Goal: Find specific page/section: Find specific page/section

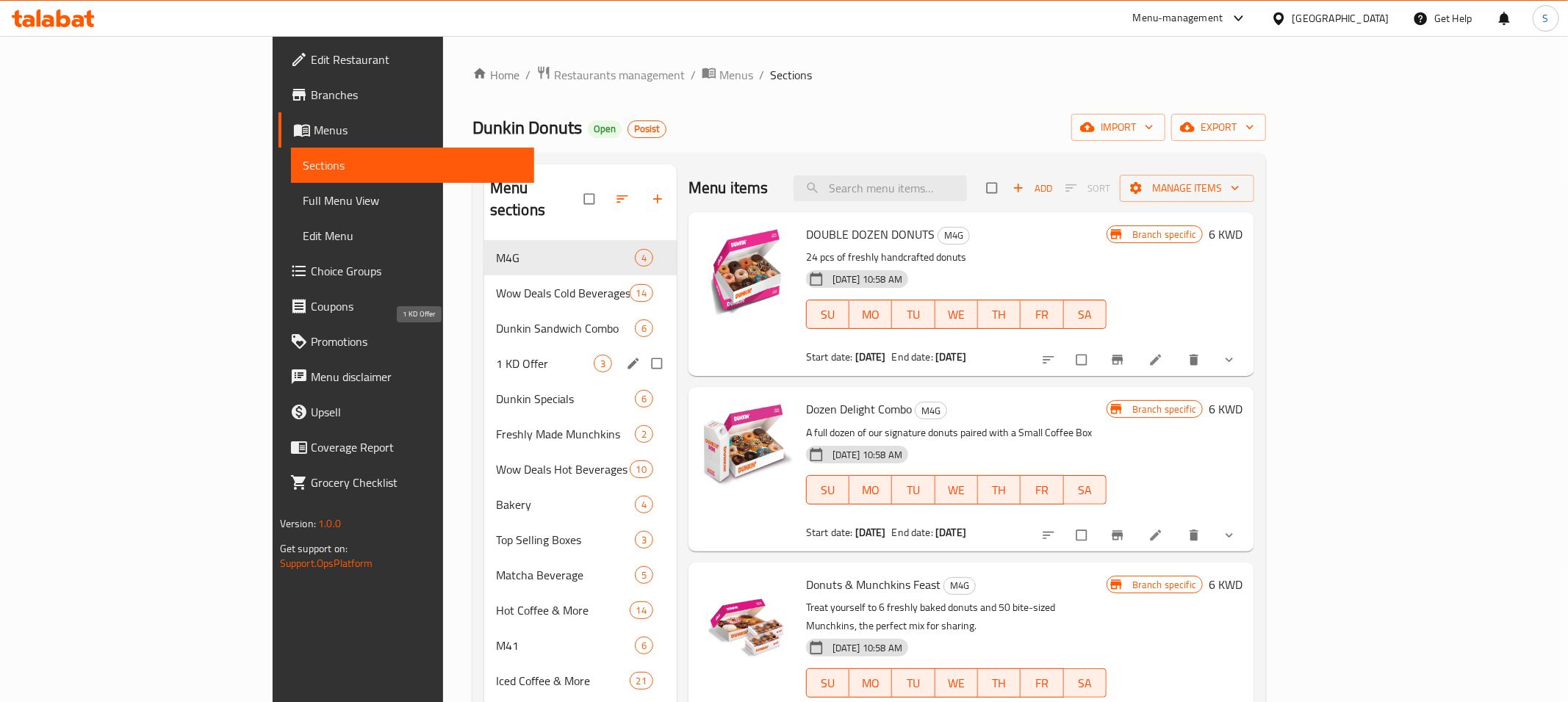
click at [496, 355] on span "1 KD Offer" at bounding box center [545, 364] width 98 height 18
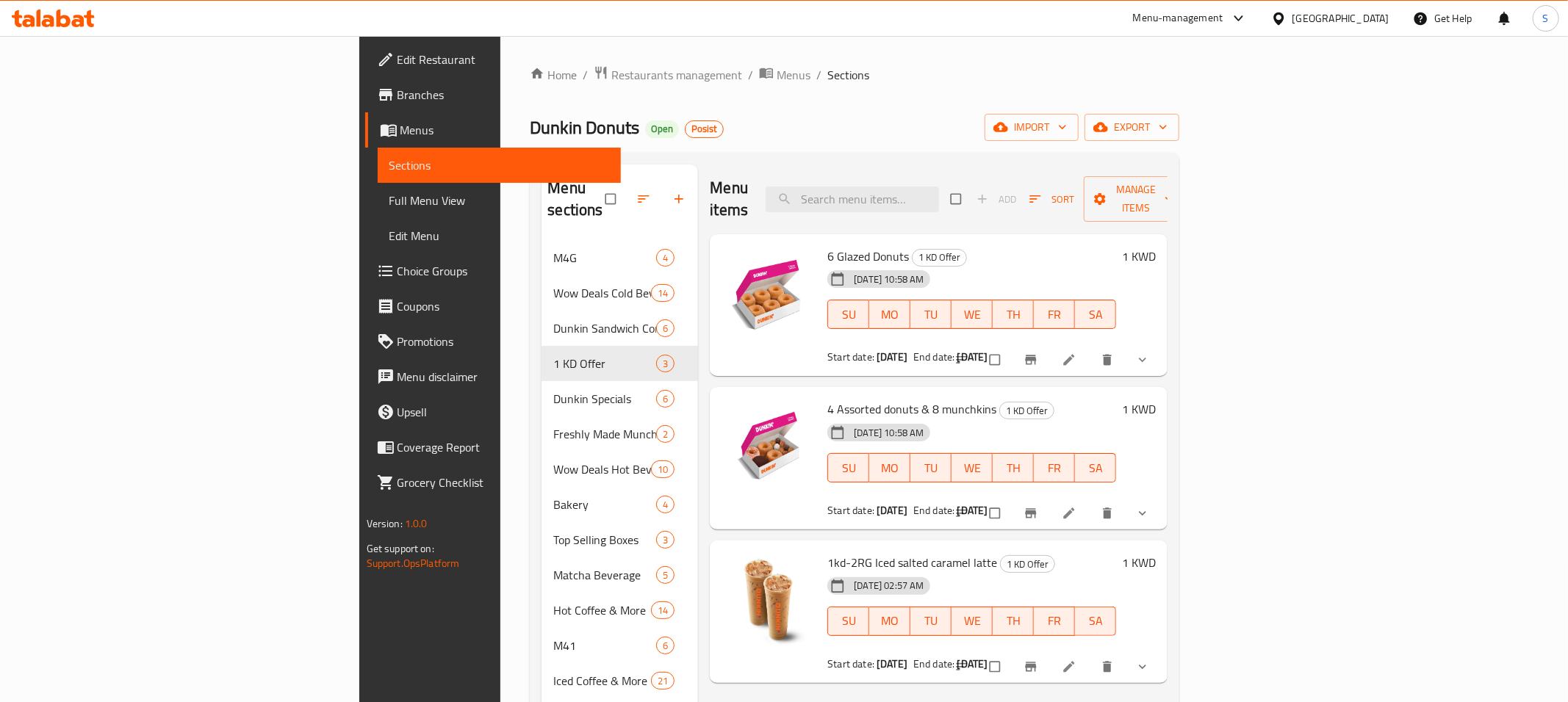
click at [1131, 204] on div "Menu items Add Sort Manage items" at bounding box center [938, 200] width 457 height 70
click at [959, 90] on div "Home / Restaurants management / Menus / Sections Dunkin Donuts Open Posist impo…" at bounding box center [854, 531] width 649 height 933
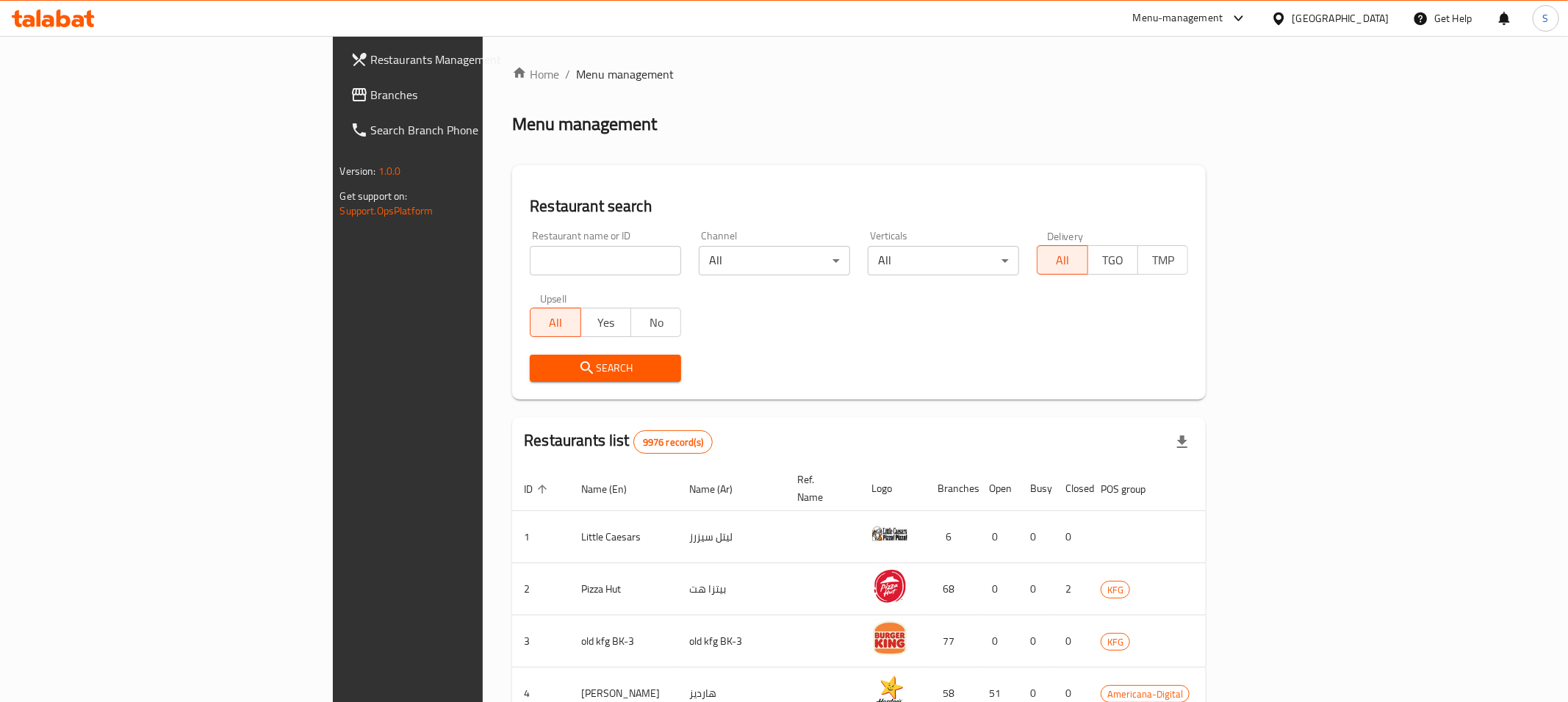
drag, startPoint x: 379, startPoint y: 287, endPoint x: 379, endPoint y: 276, distance: 11.0
click at [521, 276] on div "Restaurant name or ID Restaurant name or ID Channel All ​ Verticals All ​ Deliv…" at bounding box center [858, 306] width 676 height 169
click at [529, 268] on input "search" at bounding box center [605, 260] width 151 height 29
click button "Search" at bounding box center [605, 369] width 151 height 27
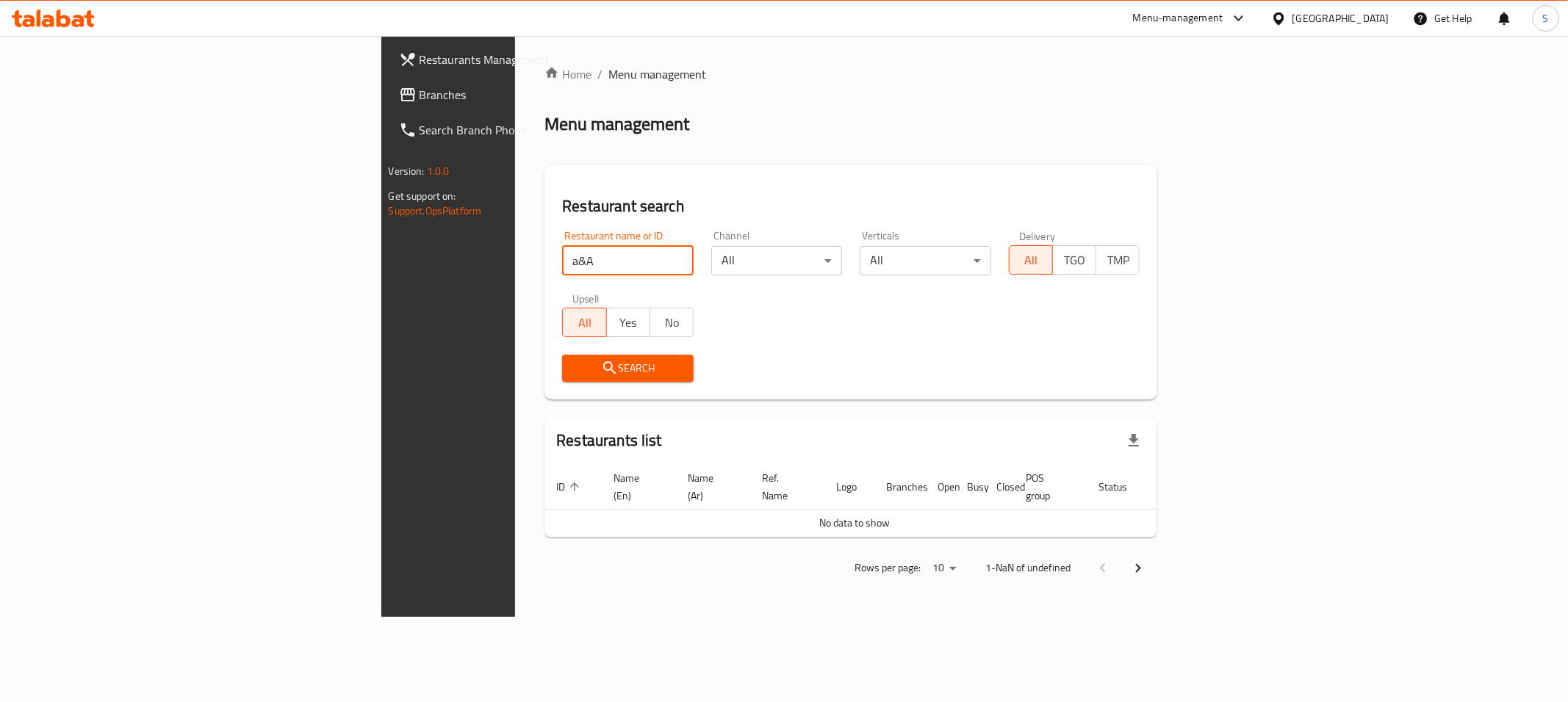
drag, startPoint x: 118, startPoint y: 314, endPoint x: 18, endPoint y: 302, distance: 100.7
click at [562, 276] on input "a&A" at bounding box center [627, 260] width 132 height 29
click button "Search" at bounding box center [627, 369] width 132 height 27
click at [562, 260] on input "A &" at bounding box center [627, 260] width 132 height 29
click button "Search" at bounding box center [627, 369] width 132 height 27
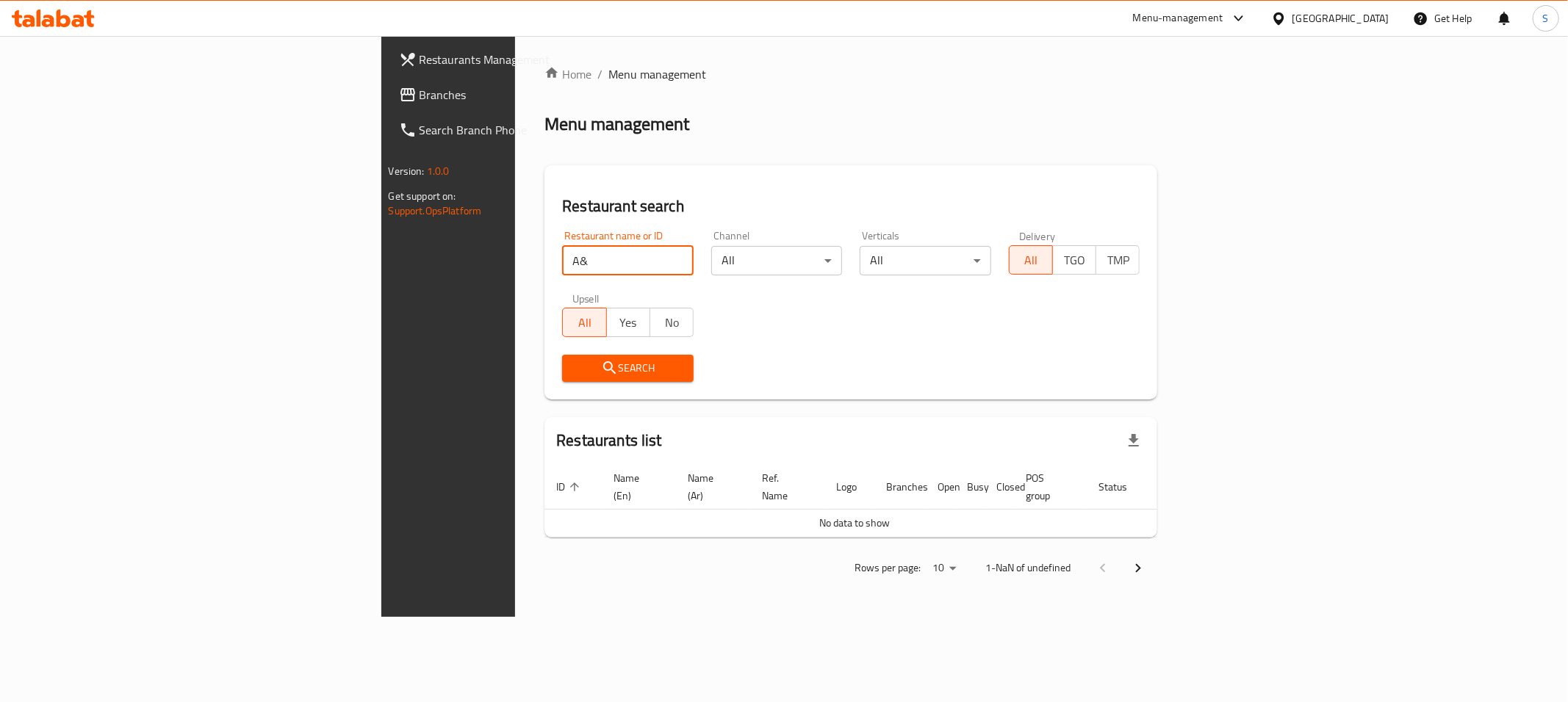
drag, startPoint x: 407, startPoint y: 260, endPoint x: 26, endPoint y: 317, distance: 385.2
click at [562, 276] on input "A&" at bounding box center [627, 260] width 132 height 29
click button "Search" at bounding box center [627, 369] width 132 height 27
drag, startPoint x: 418, startPoint y: 244, endPoint x: 300, endPoint y: 268, distance: 120.4
click at [553, 270] on div "Restaurant name or ID A & Restaurant name or ID" at bounding box center [627, 254] width 149 height 62
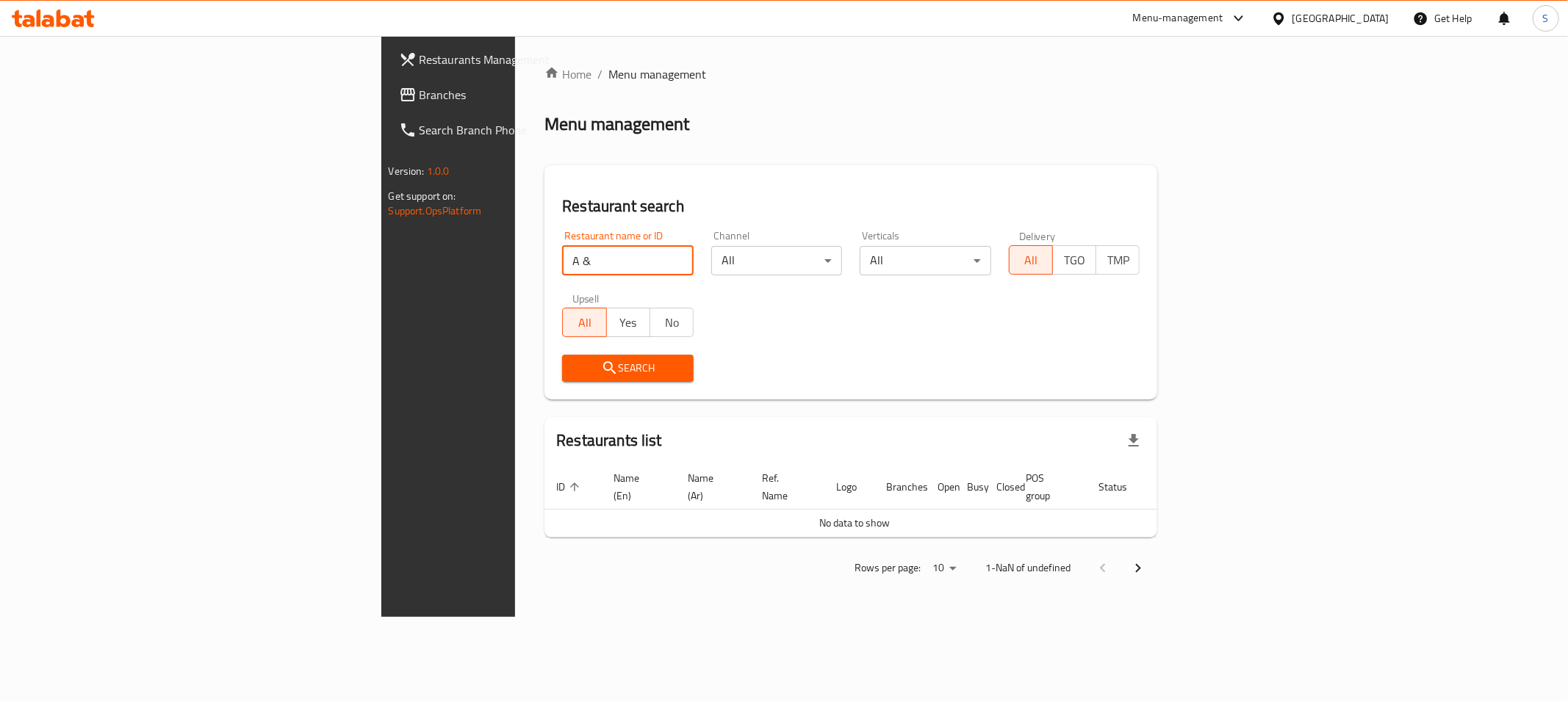
drag, startPoint x: 405, startPoint y: 254, endPoint x: 190, endPoint y: 260, distance: 215.1
click at [562, 260] on input "A &" at bounding box center [627, 260] width 132 height 29
paste input "662474"
type input "662474"
click button "Search" at bounding box center [627, 369] width 132 height 27
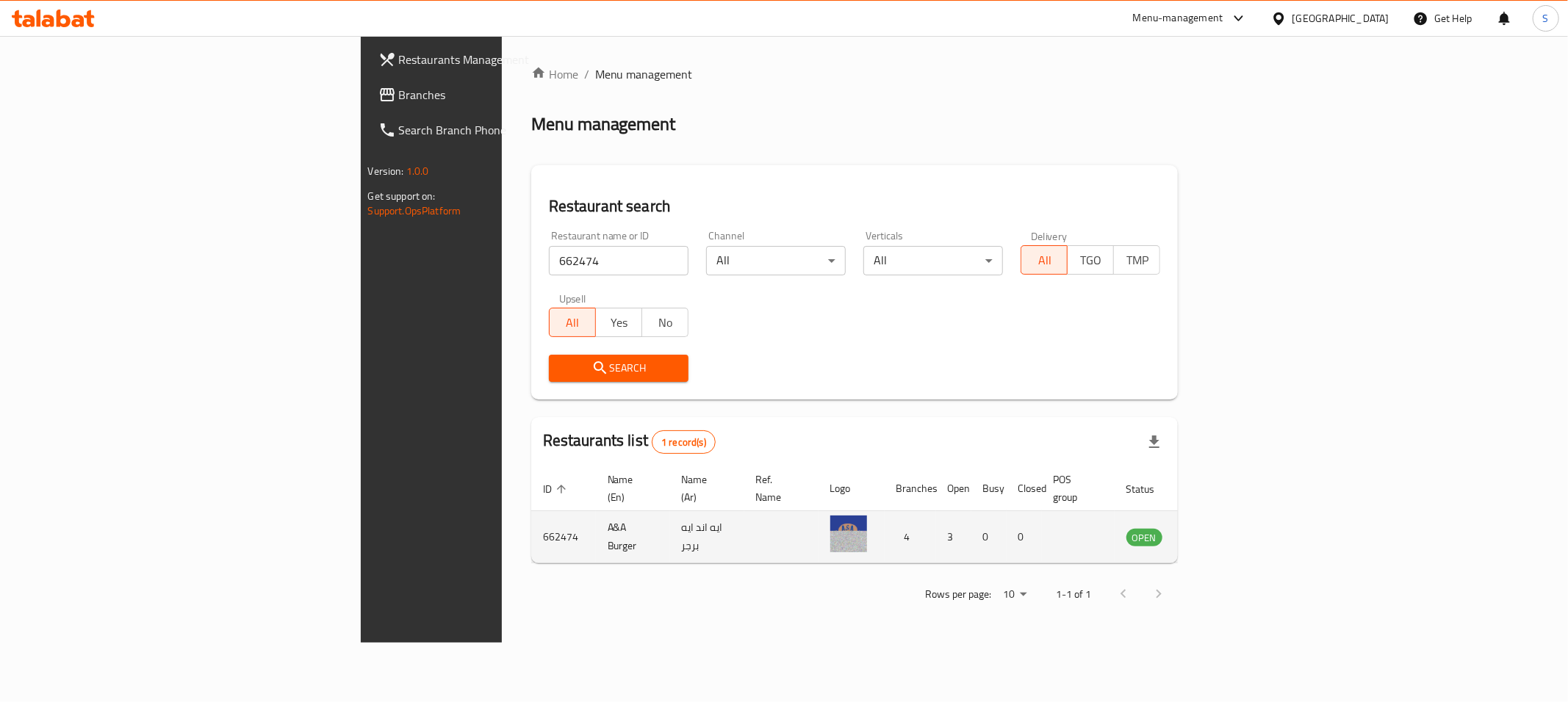
click at [1220, 531] on icon "enhanced table" at bounding box center [1212, 537] width 17 height 13
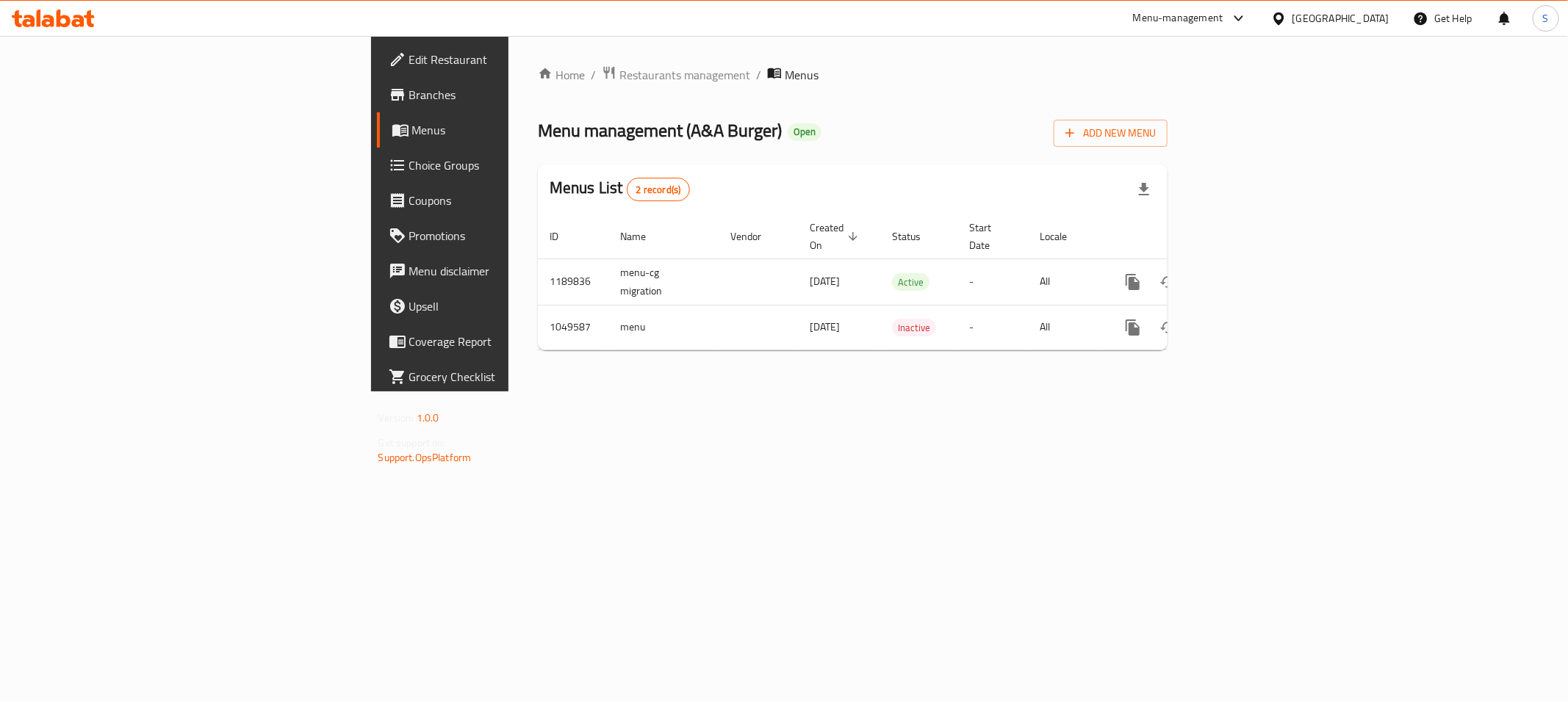
click at [410, 94] on span "Branches" at bounding box center [515, 95] width 212 height 18
